Goal: Obtain resource: Obtain resource

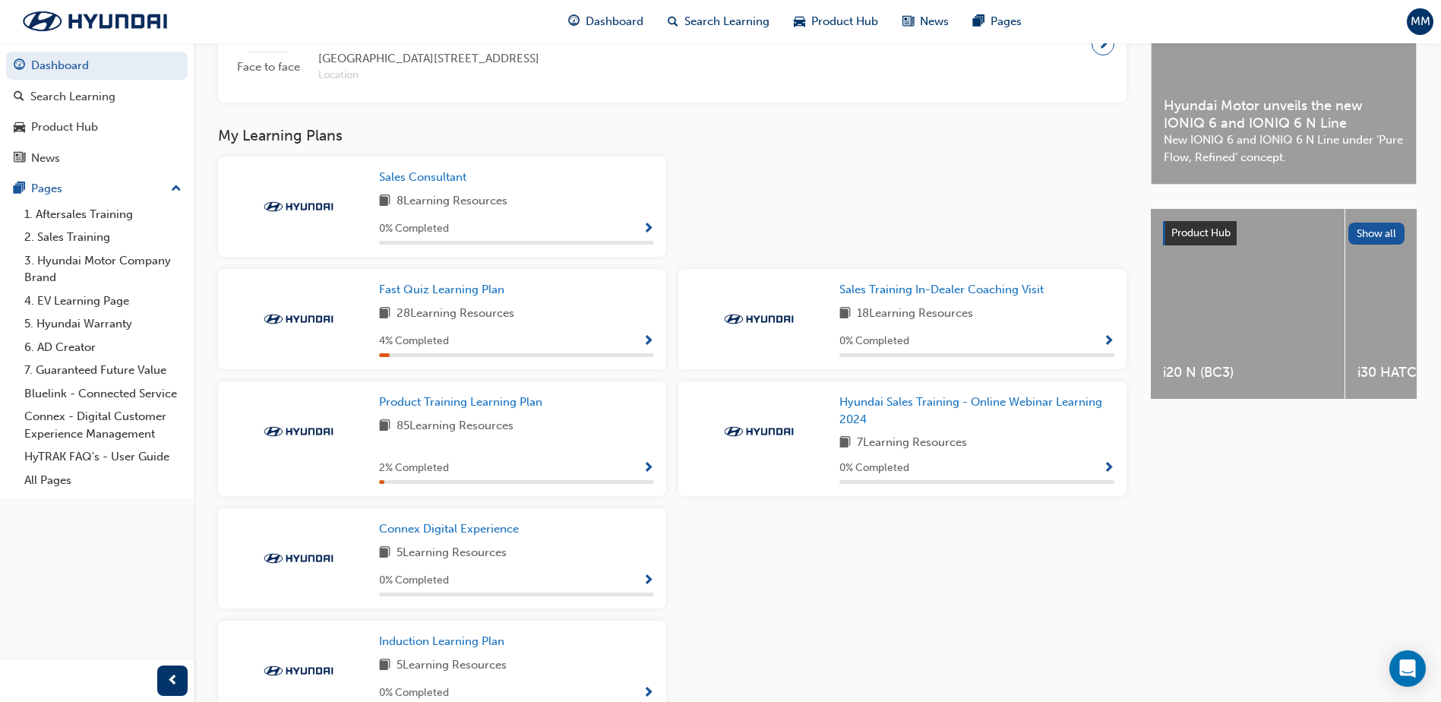
scroll to position [456, 0]
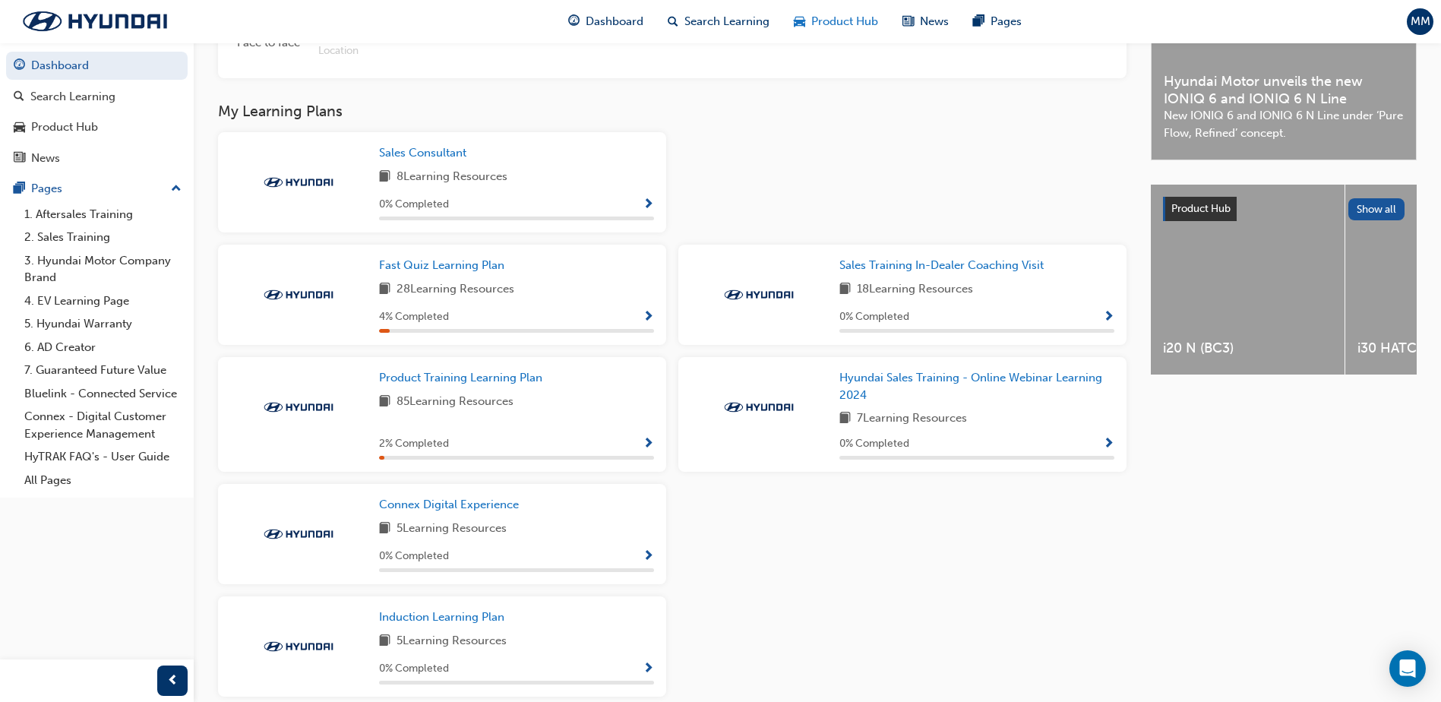
drag, startPoint x: 961, startPoint y: 24, endPoint x: 839, endPoint y: 23, distance: 122.3
click at [839, 23] on span "Product Hub" at bounding box center [844, 21] width 67 height 17
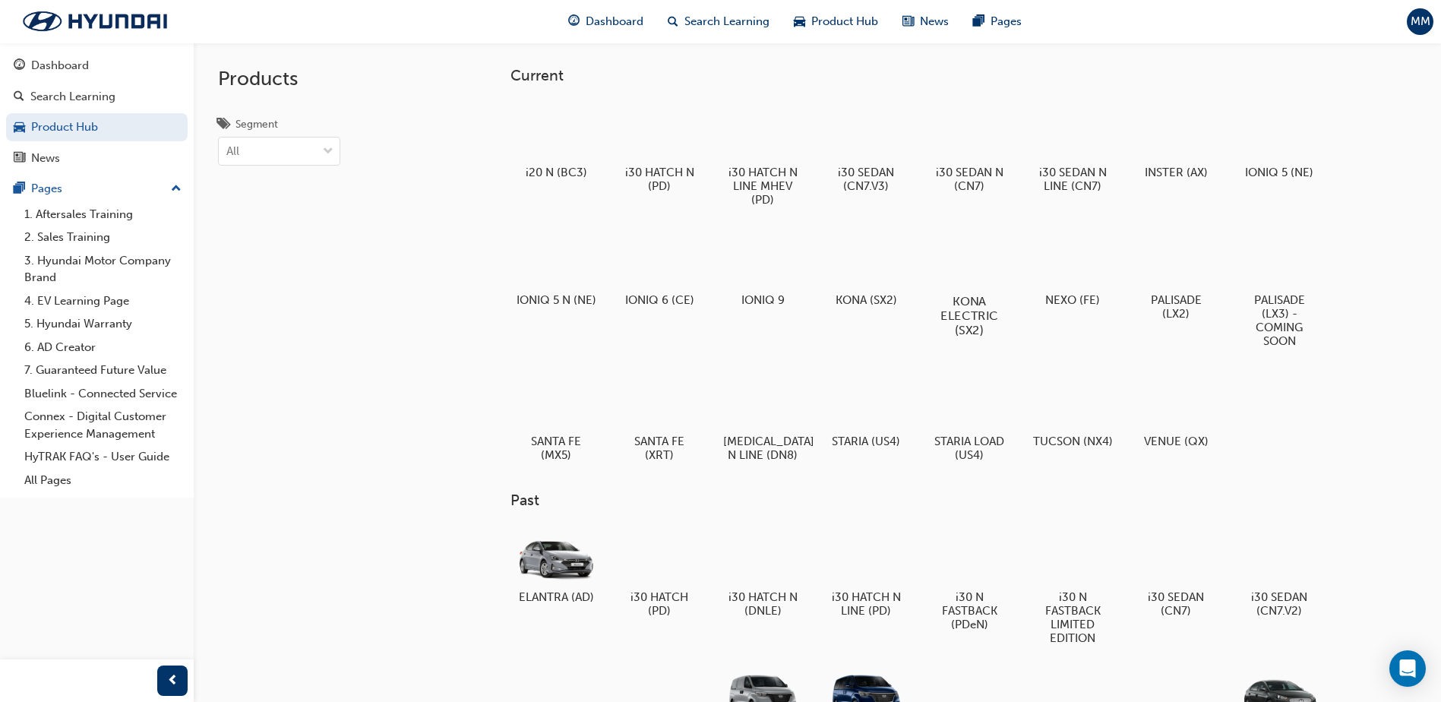
click at [958, 264] on div at bounding box center [970, 257] width 84 height 61
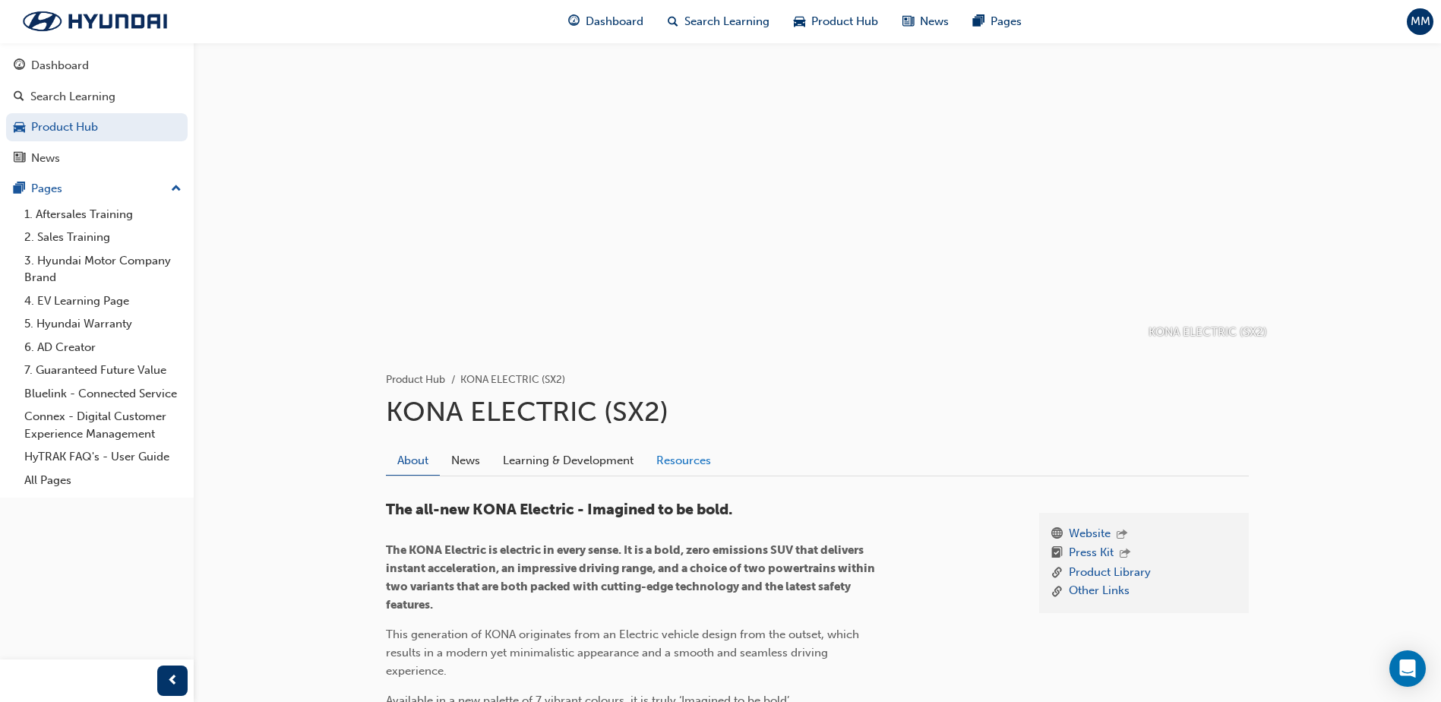
drag, startPoint x: 672, startPoint y: 431, endPoint x: 675, endPoint y: 464, distance: 33.5
click at [675, 464] on link "Resources" at bounding box center [683, 460] width 77 height 29
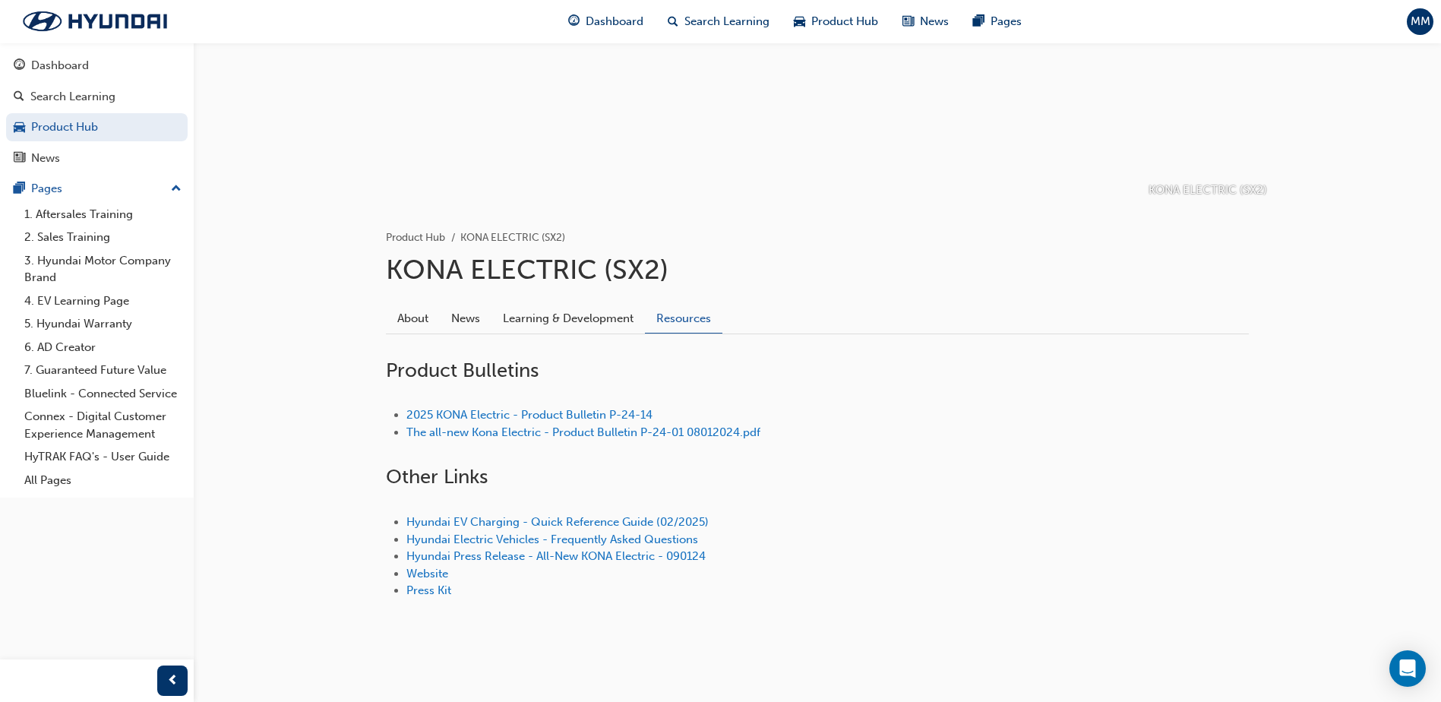
scroll to position [150, 0]
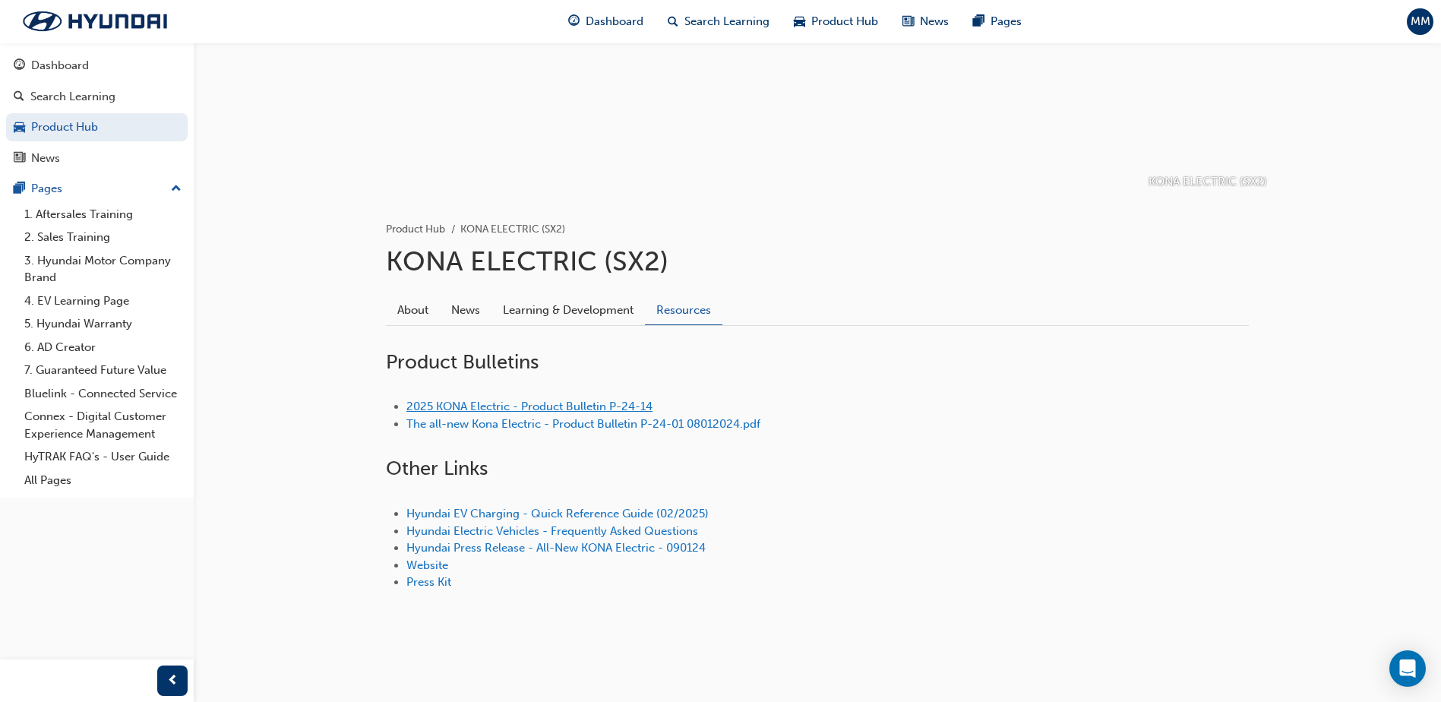
click at [542, 406] on link "2025 KONA Electric - Product Bulletin P-24-14" at bounding box center [529, 407] width 246 height 14
